Goal: Navigation & Orientation: Find specific page/section

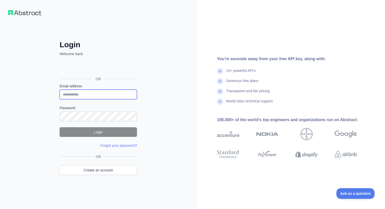
type input "**********"
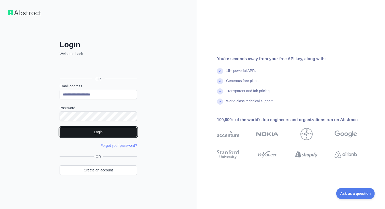
click at [99, 132] on button "Login" at bounding box center [98, 133] width 77 height 10
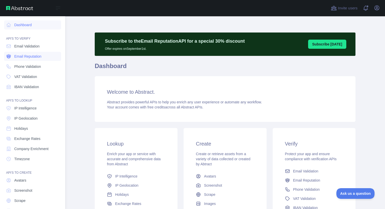
click at [30, 53] on link "Email Reputation" at bounding box center [32, 56] width 57 height 9
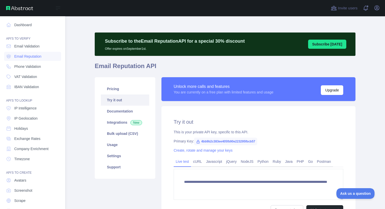
scroll to position [1, 0]
click at [33, 43] on span "Email Validation" at bounding box center [26, 45] width 25 height 5
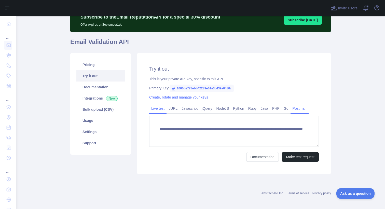
scroll to position [27, 0]
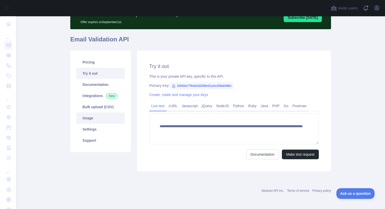
click at [87, 116] on link "Usage" at bounding box center [100, 118] width 48 height 11
